Goal: Ask a question

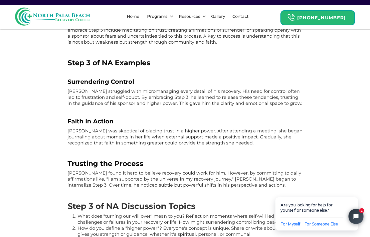
scroll to position [248, 0]
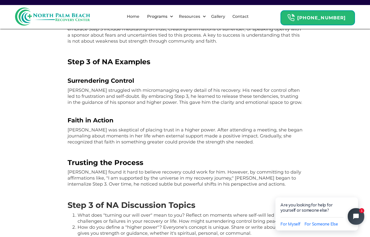
click at [357, 210] on button "Close chat widget" at bounding box center [356, 216] width 17 height 17
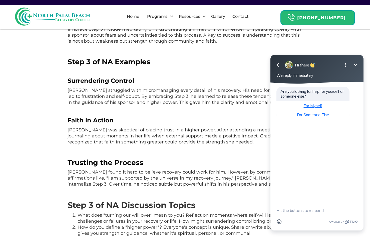
click at [322, 107] on span "For Myself" at bounding box center [313, 105] width 19 height 5
click at [350, 129] on div "For Myself" at bounding box center [345, 127] width 26 height 10
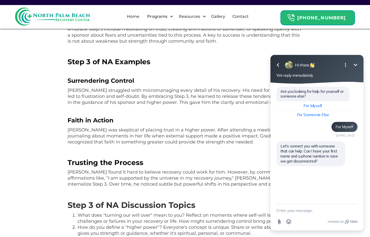
click at [303, 210] on textarea "New message" at bounding box center [317, 210] width 81 height 13
type textarea "ok"
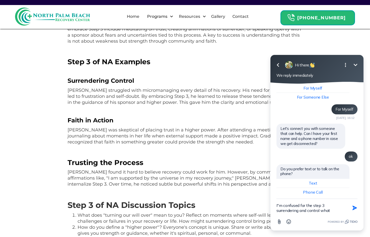
click at [322, 210] on textarea "I"m confused for the step 3 surrendering and control what" at bounding box center [311, 208] width 69 height 18
click at [333, 209] on textarea "I"m confused for the step 3 surrendering and control what" at bounding box center [311, 208] width 69 height 18
type textarea "I"m confused for the step 3 surrendering and control faith in action and trusti…"
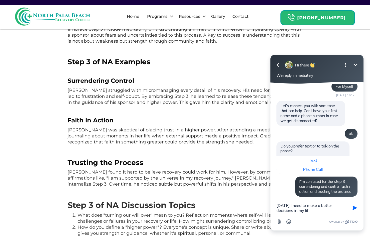
type textarea "[DATE] I need to make a better decisions in my life"
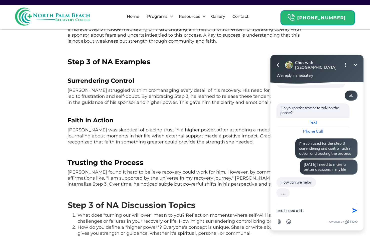
scroll to position [69, 0]
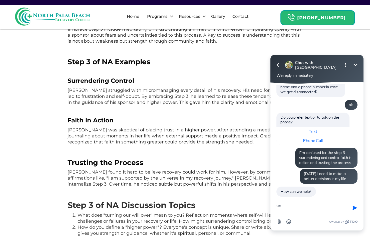
type textarea "a"
type textarea "what I need to do for working the step 3"
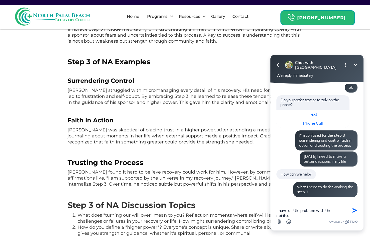
scroll to position [0, 0]
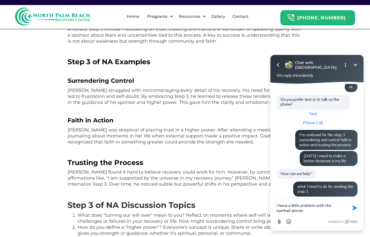
type textarea "I have a little problem with the spiritual process"
